Goal: Task Accomplishment & Management: Use online tool/utility

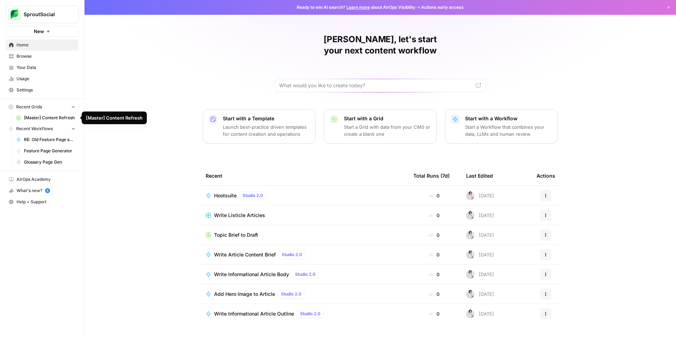
click at [35, 119] on span "[Master] Content Refresh" at bounding box center [49, 118] width 51 height 6
click at [51, 117] on span "[Master] Content Refresh" at bounding box center [49, 118] width 51 height 6
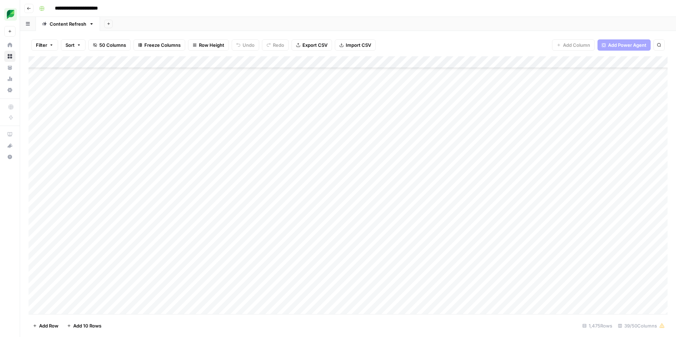
scroll to position [637, 0]
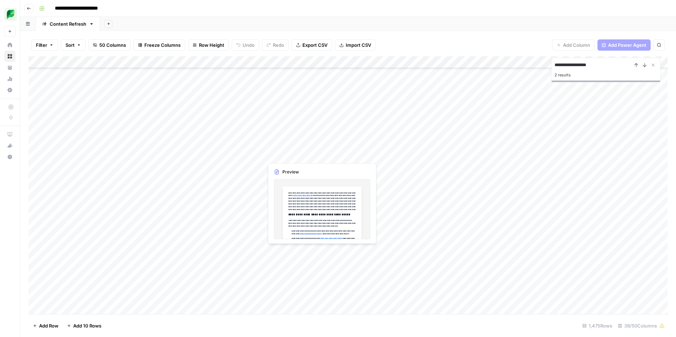
type input "**********"
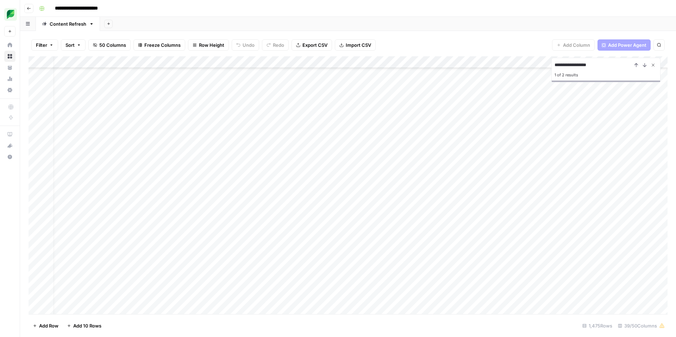
click at [652, 64] on icon "Close Search" at bounding box center [653, 65] width 2 height 2
click at [622, 74] on div "Add Column" at bounding box center [348, 185] width 639 height 258
click at [628, 92] on div "Add Column" at bounding box center [348, 185] width 639 height 258
click at [337, 87] on div "Add Column" at bounding box center [348, 185] width 639 height 258
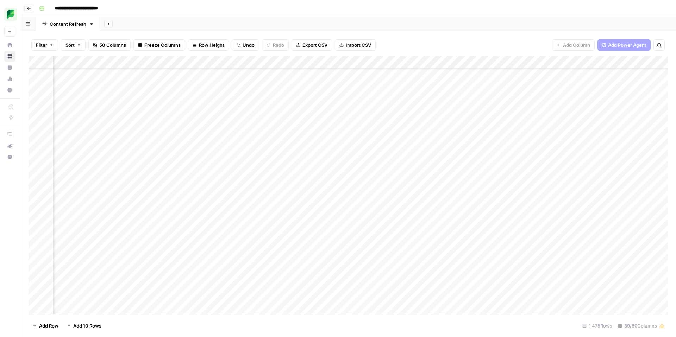
scroll to position [323, 1006]
click at [101, 74] on div "Add Column" at bounding box center [348, 185] width 639 height 258
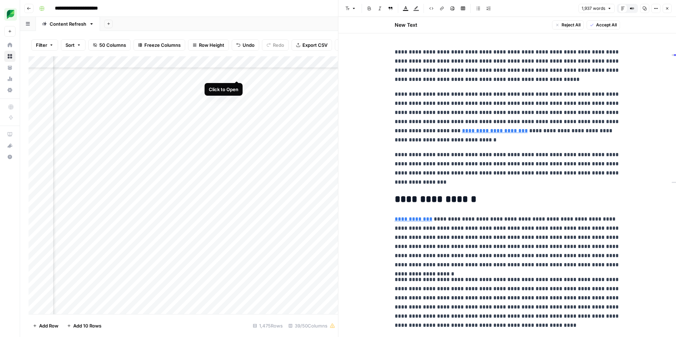
click at [236, 73] on div "Add Column" at bounding box center [184, 185] width 310 height 258
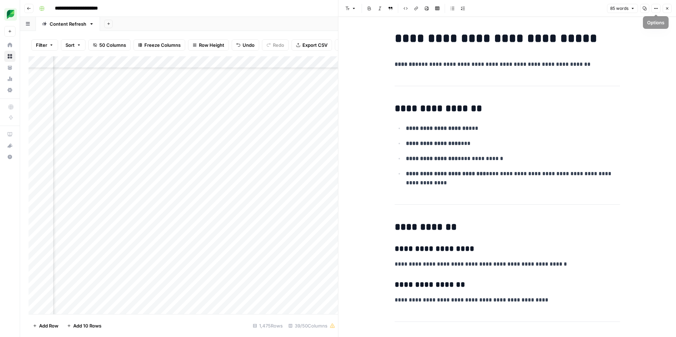
drag, startPoint x: 670, startPoint y: 8, endPoint x: 665, endPoint y: 8, distance: 4.9
click at [669, 8] on button "Close" at bounding box center [667, 8] width 9 height 9
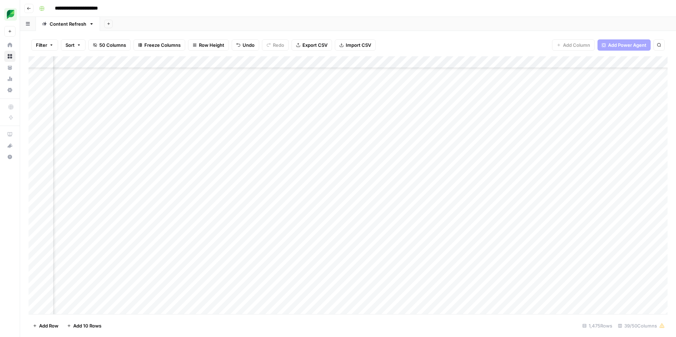
click at [208, 99] on div "Add Column" at bounding box center [348, 185] width 639 height 258
click at [356, 73] on div "Add Column" at bounding box center [348, 185] width 639 height 258
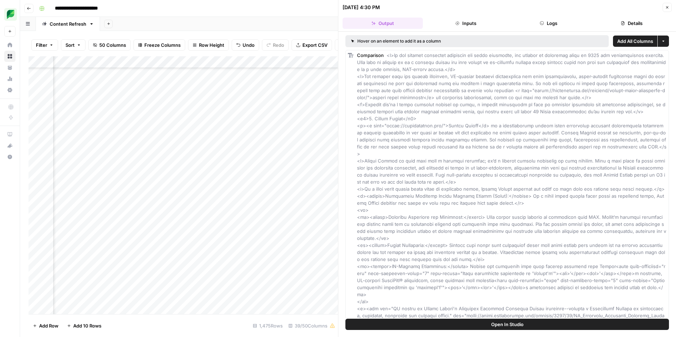
click at [671, 6] on button "Close" at bounding box center [667, 7] width 9 height 9
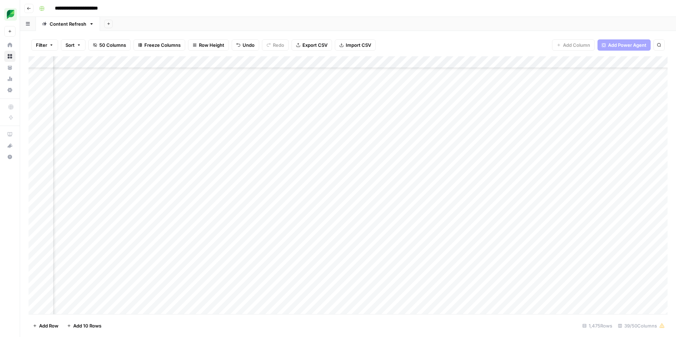
click at [201, 125] on div "Add Column" at bounding box center [348, 185] width 639 height 258
